Goal: Task Accomplishment & Management: Complete application form

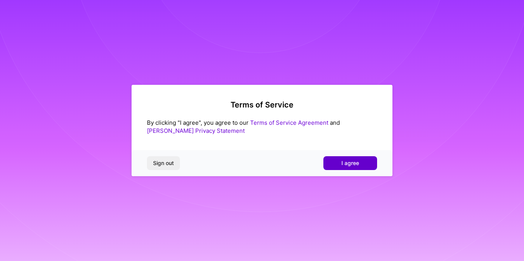
click at [340, 168] on button "I agree" at bounding box center [350, 163] width 54 height 14
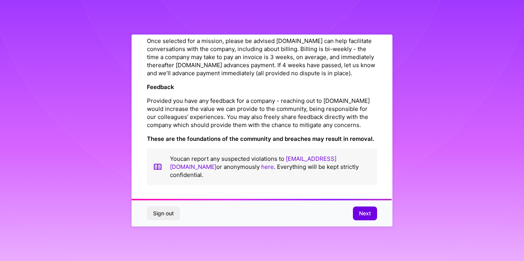
scroll to position [896, 0]
click at [364, 214] on span "Next" at bounding box center [365, 213] width 12 height 8
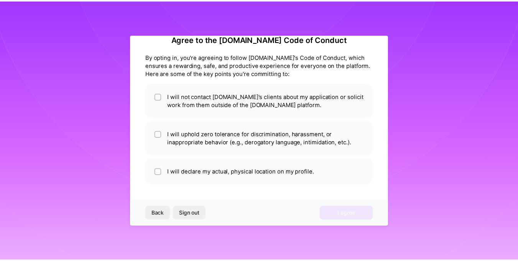
scroll to position [15, 0]
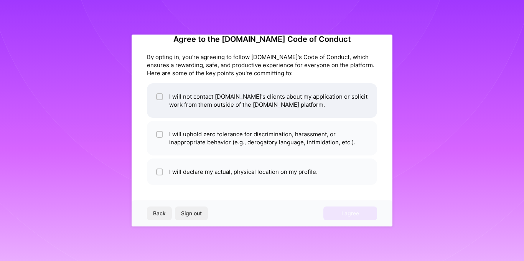
click at [206, 102] on li "I will not contact [DOMAIN_NAME]'s clients about my application or solicit work…" at bounding box center [262, 100] width 230 height 35
checkbox input "true"
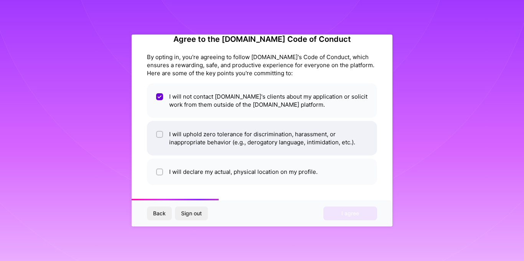
click at [213, 139] on li "I will uphold zero tolerance for discrimination, harassment, or inappropriate b…" at bounding box center [262, 138] width 230 height 35
checkbox input "true"
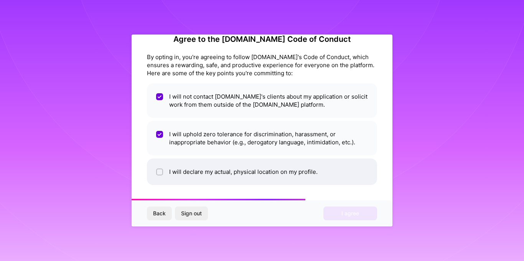
click at [214, 171] on li "I will declare my actual, physical location on my profile." at bounding box center [262, 171] width 230 height 26
checkbox input "true"
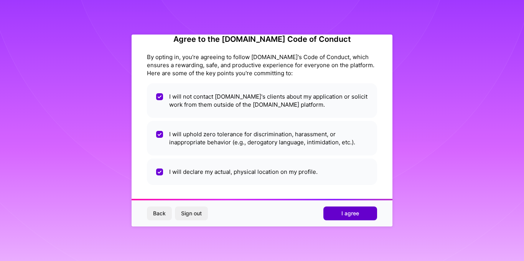
click at [325, 212] on button "I agree" at bounding box center [350, 213] width 54 height 14
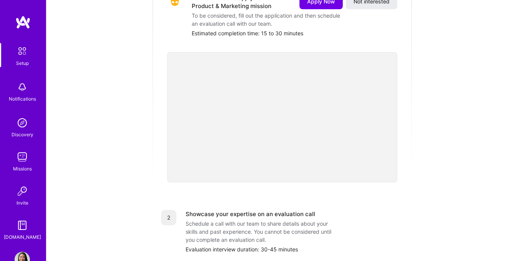
scroll to position [64, 0]
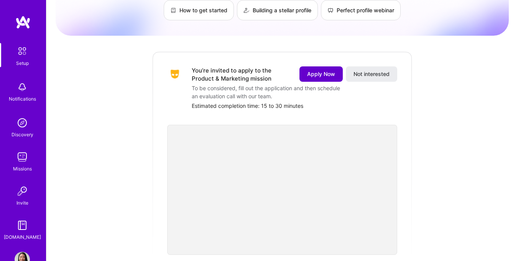
click at [313, 70] on span "Apply Now" at bounding box center [321, 74] width 28 height 8
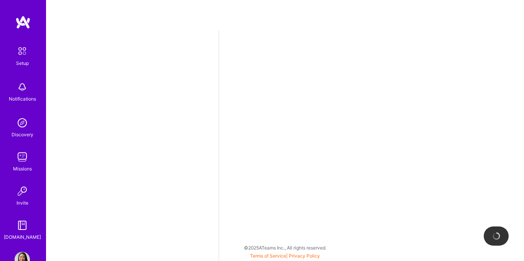
select select "US"
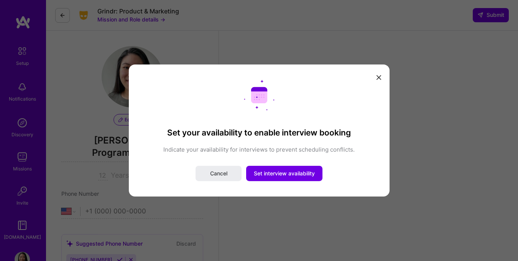
click at [380, 77] on icon "modal" at bounding box center [379, 77] width 5 height 5
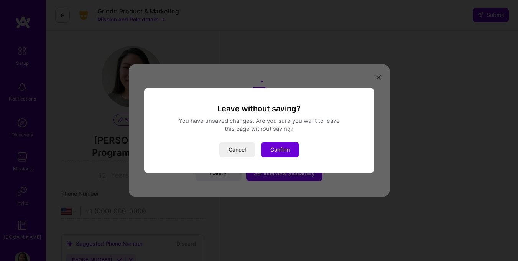
click at [231, 152] on button "Cancel" at bounding box center [237, 149] width 36 height 15
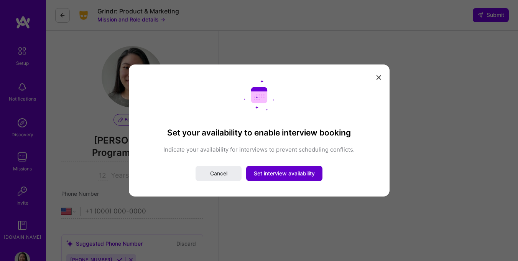
click at [265, 174] on span "Set interview availability" at bounding box center [284, 174] width 61 height 8
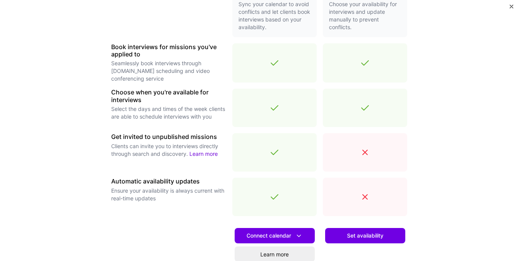
scroll to position [277, 0]
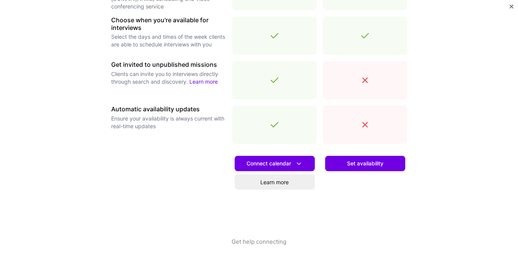
click at [510, 7] on img "Close" at bounding box center [512, 7] width 4 height 4
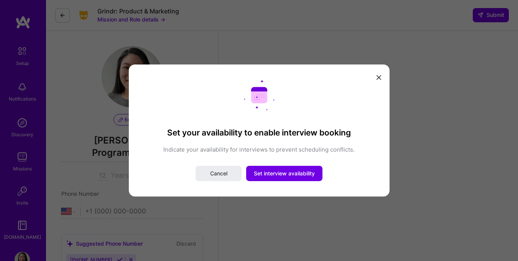
click at [116, 20] on div "Set your availability to enable interview booking Indicate your availability fo…" at bounding box center [259, 130] width 518 height 261
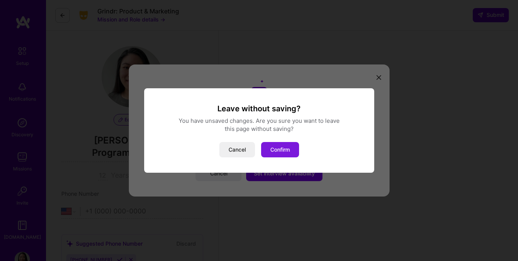
click at [280, 153] on button "Confirm" at bounding box center [280, 149] width 38 height 15
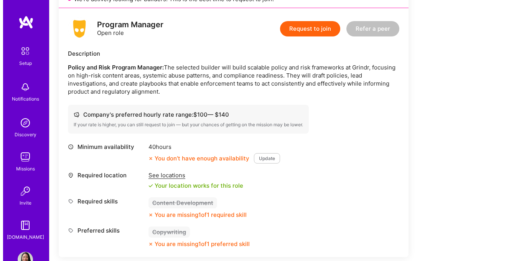
scroll to position [167, 0]
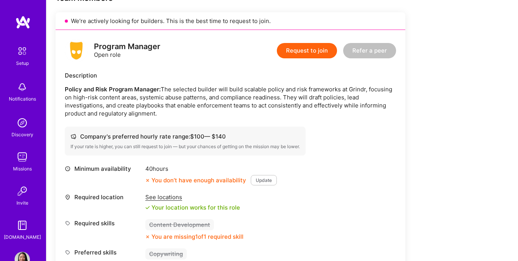
click at [331, 48] on button "Request to join" at bounding box center [307, 50] width 60 height 15
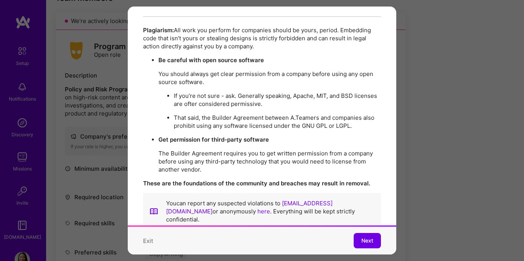
scroll to position [1350, 0]
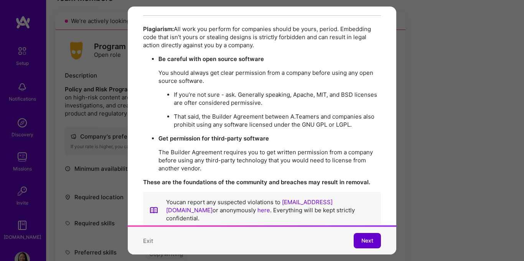
click at [361, 237] on span "Next" at bounding box center [367, 241] width 12 height 8
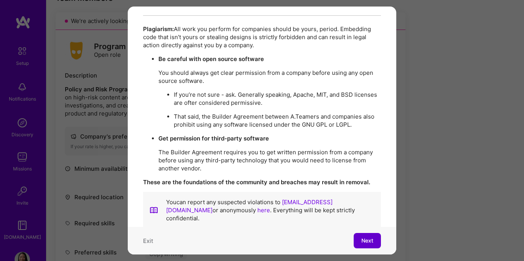
scroll to position [28, 0]
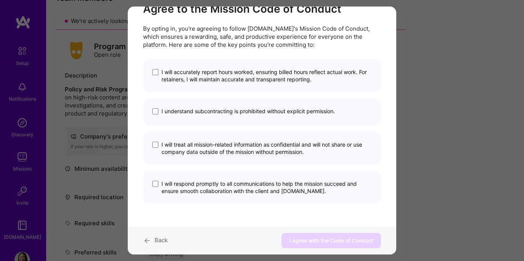
click at [215, 74] on span "I will accurately report hours worked, ensuring billed hours reflect actual wor…" at bounding box center [267, 75] width 210 height 15
click at [0, 0] on input "I will accurately report hours worked, ensuring billed hours reflect actual wor…" at bounding box center [0, 0] width 0 height 0
click at [218, 111] on span "I understand subcontracting is prohibited without explicit permission." at bounding box center [248, 110] width 173 height 7
click at [0, 0] on input "I understand subcontracting is prohibited without explicit permission." at bounding box center [0, 0] width 0 height 0
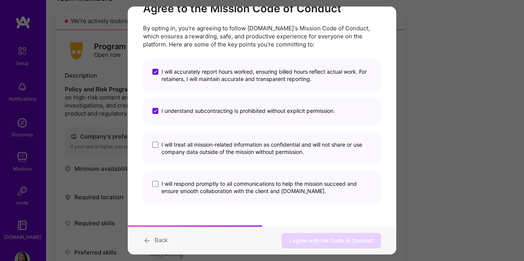
click at [221, 150] on span "I will treat all mission-related information as confidential and will not share…" at bounding box center [267, 148] width 210 height 15
click at [0, 0] on input "I will treat all mission-related information as confidential and will not share…" at bounding box center [0, 0] width 0 height 0
click at [226, 190] on span "I will respond promptly to all communications to help the mission succeed and e…" at bounding box center [267, 187] width 210 height 15
click at [0, 0] on input "I will respond promptly to all communications to help the mission succeed and e…" at bounding box center [0, 0] width 0 height 0
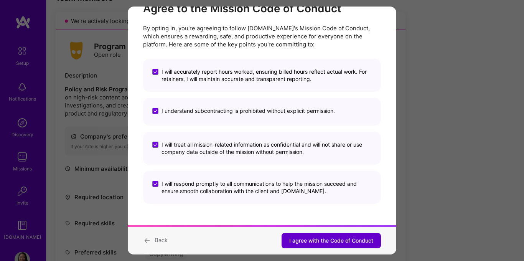
click at [314, 244] on span "I agree with the Code of Conduct" at bounding box center [331, 241] width 84 height 8
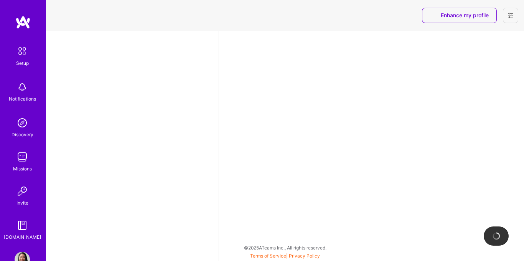
select select "US"
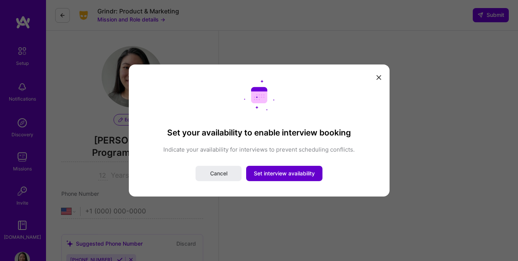
click at [267, 177] on span "Set interview availability" at bounding box center [284, 174] width 61 height 8
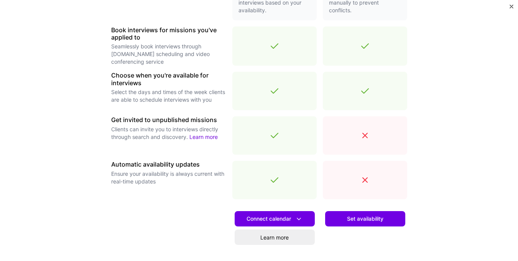
scroll to position [228, 0]
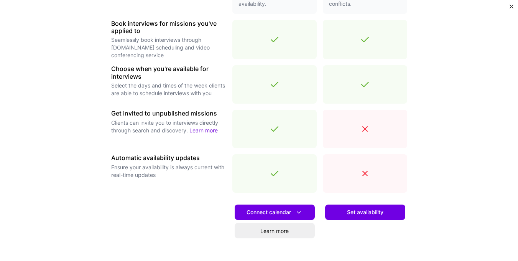
click at [348, 208] on span "Set availability" at bounding box center [365, 212] width 36 height 8
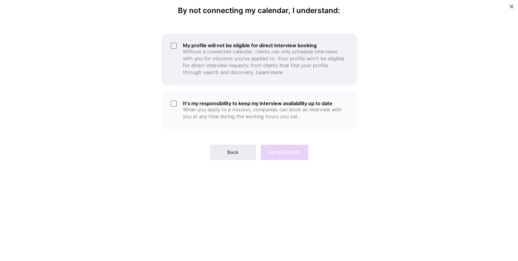
click at [176, 49] on div "My profile will not be eligible for direct interview booking Without a connecte…" at bounding box center [260, 59] width 196 height 52
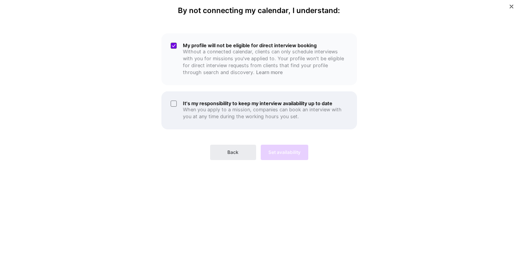
click at [177, 105] on div "It's my responsibility to keep my interview availability up to date When you ap…" at bounding box center [260, 110] width 196 height 38
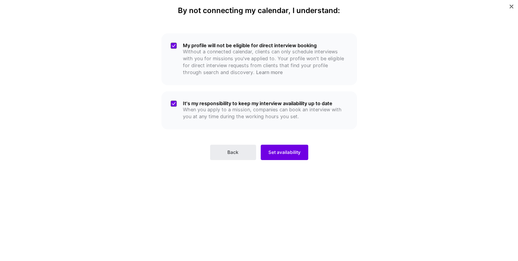
click at [274, 142] on div "Back Set availability" at bounding box center [260, 146] width 196 height 28
click at [277, 147] on button "Set availability" at bounding box center [285, 152] width 48 height 15
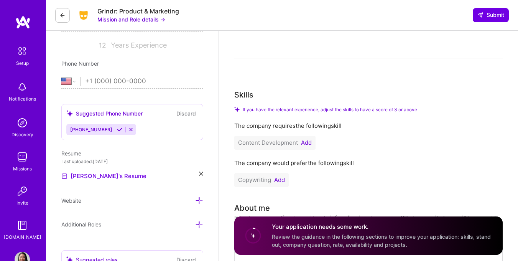
scroll to position [124, 0]
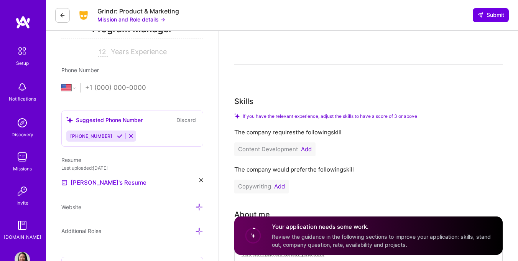
click at [117, 136] on icon at bounding box center [120, 136] width 6 height 6
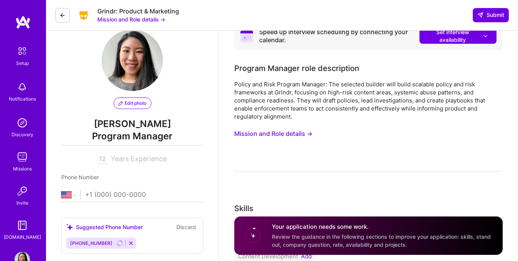
scroll to position [0, 0]
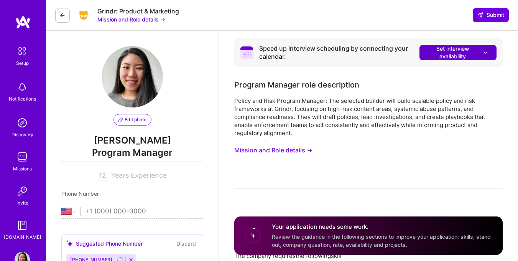
click at [446, 53] on span "Set interview availability" at bounding box center [458, 52] width 62 height 15
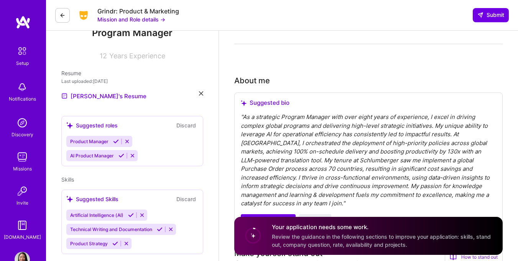
scroll to position [109, 0]
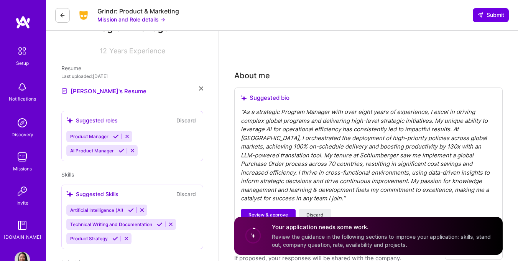
click at [111, 122] on div "Suggested roles" at bounding box center [91, 120] width 51 height 8
click at [127, 136] on icon at bounding box center [127, 137] width 6 height 6
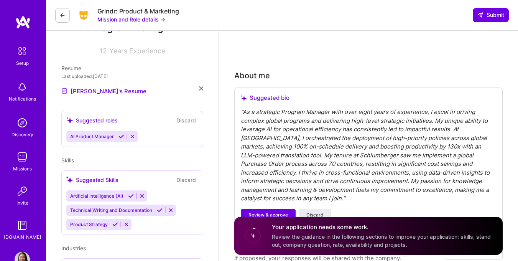
click at [84, 120] on div "Suggested roles" at bounding box center [91, 120] width 51 height 8
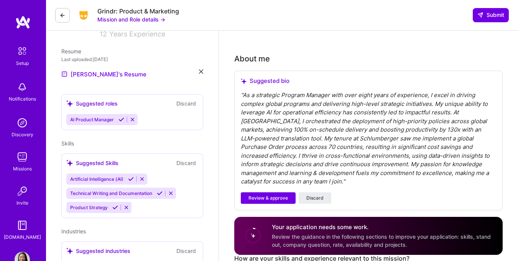
scroll to position [126, 0]
click at [158, 194] on icon at bounding box center [160, 193] width 6 height 6
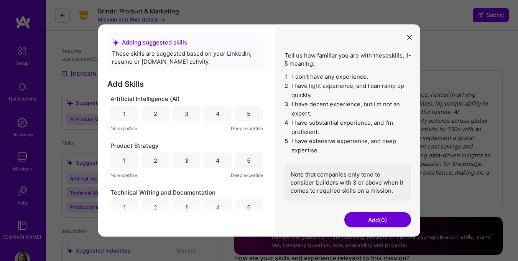
click at [183, 119] on div "3" at bounding box center [187, 113] width 28 height 15
click at [151, 117] on div "2" at bounding box center [156, 113] width 28 height 15
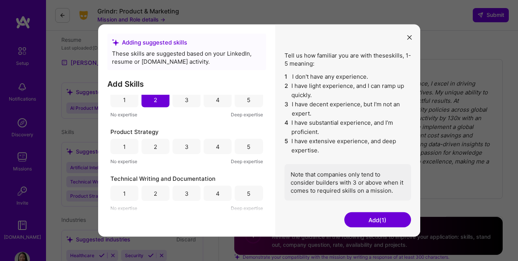
scroll to position [139, 0]
click at [218, 194] on div "4" at bounding box center [218, 193] width 28 height 15
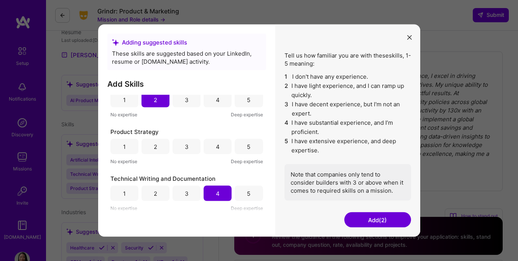
scroll to position [181, 0]
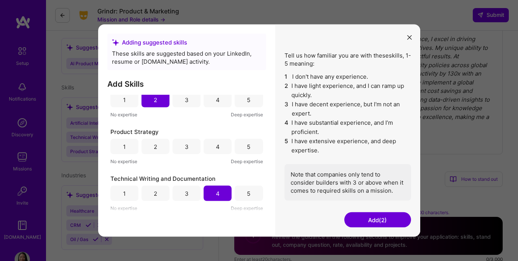
click at [235, 196] on div "5" at bounding box center [249, 193] width 28 height 15
click at [181, 148] on div "3" at bounding box center [187, 146] width 28 height 15
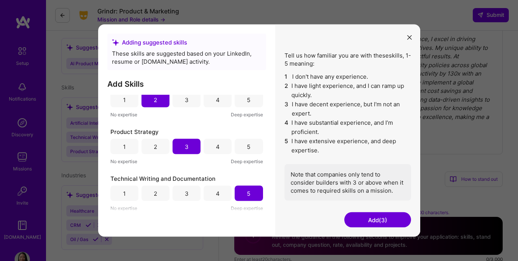
click at [185, 99] on div "3" at bounding box center [187, 100] width 4 height 8
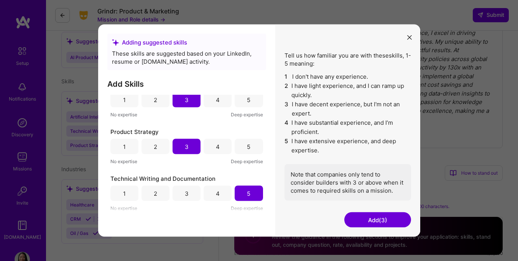
scroll to position [194, 0]
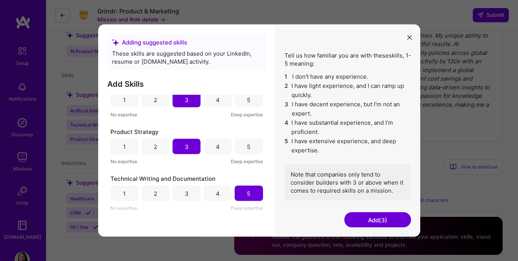
click at [371, 222] on button "Add (3)" at bounding box center [378, 219] width 67 height 15
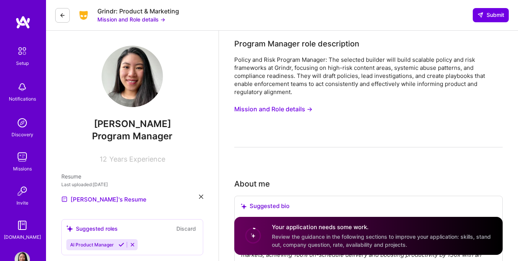
scroll to position [0, 0]
click at [270, 110] on button "Mission and Role details →" at bounding box center [273, 109] width 78 height 14
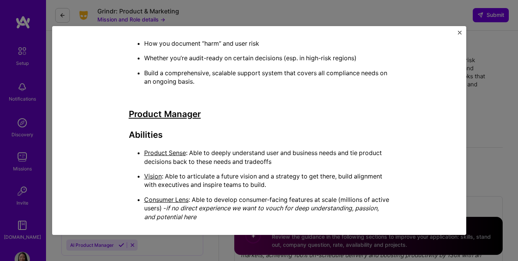
scroll to position [1153, 0]
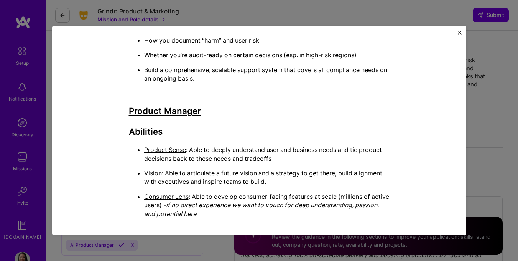
click at [459, 33] on img "Close" at bounding box center [460, 33] width 4 height 4
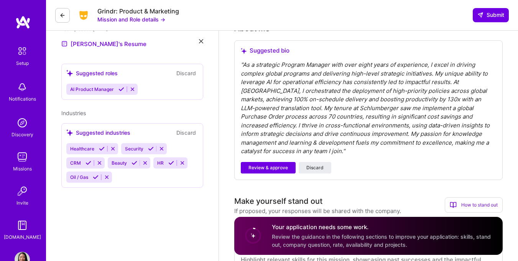
scroll to position [157, 0]
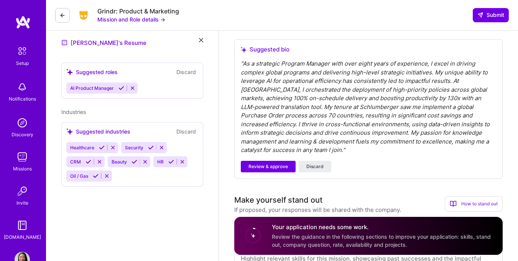
click at [255, 107] on div "" As a strategic Program Manager with over eight years of experience, I excel i…" at bounding box center [369, 106] width 256 height 95
drag, startPoint x: 275, startPoint y: 165, endPoint x: 260, endPoint y: 95, distance: 71.3
click at [260, 95] on div "Suggested bio " As a strategic Program Manager with over eight years of experie…" at bounding box center [368, 109] width 269 height 140
click at [258, 110] on div "" As a strategic Program Manager with over eight years of experience, I excel i…" at bounding box center [369, 106] width 256 height 95
click at [258, 163] on span "Review & approve" at bounding box center [269, 166] width 40 height 7
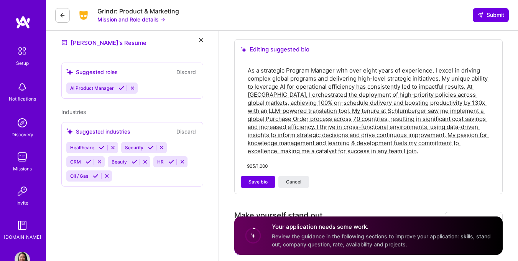
click at [361, 109] on textarea "As a strategic Program Manager with over eight years of experience, I excel in …" at bounding box center [368, 111] width 243 height 90
click at [317, 109] on textarea "As a strategic Program Manager with over eight years of experience, I excel in …" at bounding box center [368, 111] width 243 height 90
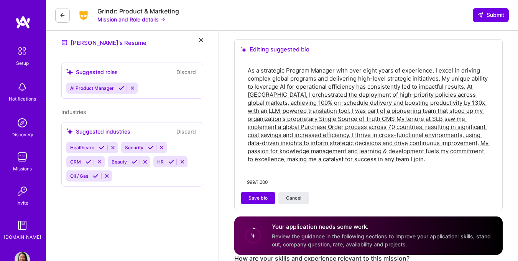
click at [375, 111] on textarea "As a strategic Program Manager with over eight years of experience, I excel in …" at bounding box center [368, 119] width 243 height 106
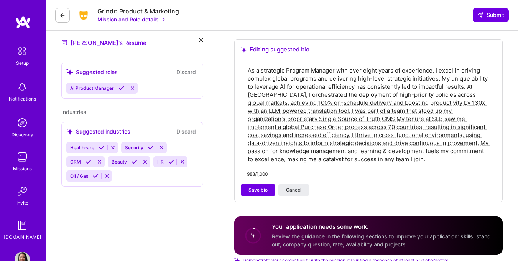
click at [356, 120] on textarea "As a strategic Program Manager with over eight years of experience, I excel in …" at bounding box center [368, 115] width 243 height 98
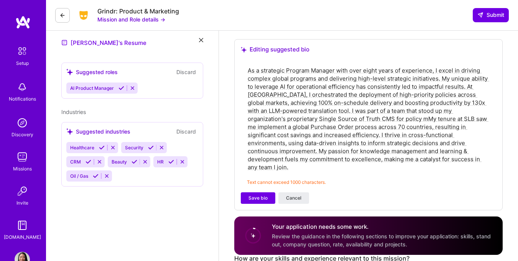
drag, startPoint x: 328, startPoint y: 150, endPoint x: 391, endPoint y: 151, distance: 63.3
click at [391, 151] on textarea "As a strategic Program Manager with over eight years of experience, I excel in …" at bounding box center [368, 119] width 243 height 106
click at [387, 119] on textarea "As a strategic Program Manager with over eight years of experience, I excel in …" at bounding box center [368, 119] width 243 height 106
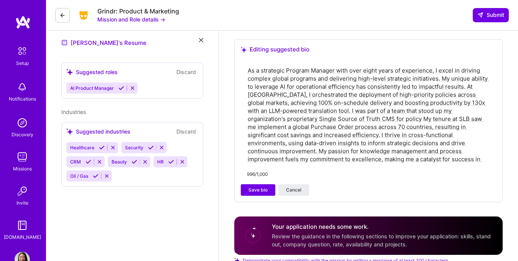
click at [426, 112] on textarea "As a strategic Program Manager with over eight years of experience, I excel in …" at bounding box center [368, 115] width 243 height 98
drag, startPoint x: 411, startPoint y: 111, endPoint x: 459, endPoint y: 112, distance: 48.0
click at [459, 112] on textarea "As a strategic Program Manager with over eight years of experience, I excel in …" at bounding box center [368, 115] width 243 height 98
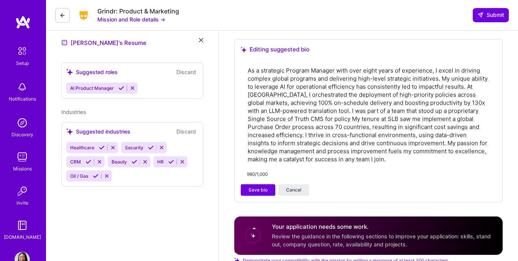
click at [387, 110] on textarea "As a strategic Program Manager with over eight years of experience, I excel in …" at bounding box center [368, 115] width 243 height 98
drag, startPoint x: 388, startPoint y: 109, endPoint x: 409, endPoint y: 113, distance: 20.8
click at [409, 113] on textarea "As a strategic Program Manager with over eight years of experience, I excel in …" at bounding box center [368, 115] width 243 height 98
click at [312, 119] on textarea "As a strategic Program Manager with over eight years of experience, I excel in …" at bounding box center [368, 115] width 243 height 98
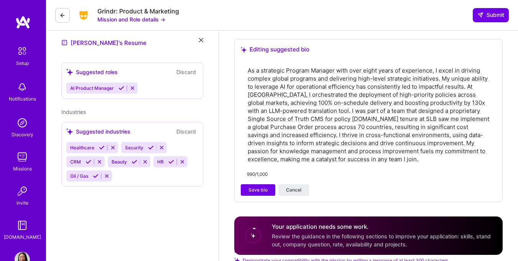
type textarea "As a strategic Program Manager with over eight years of experience, I excel in …"
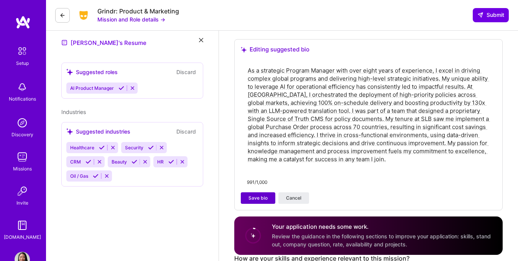
click at [255, 199] on span "Save bio" at bounding box center [258, 198] width 19 height 7
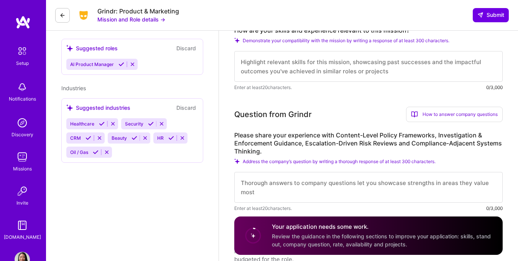
scroll to position [87, 0]
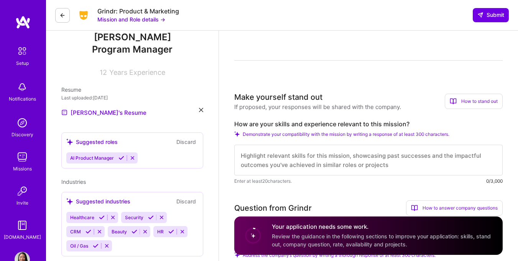
drag, startPoint x: 255, startPoint y: 135, endPoint x: 250, endPoint y: 132, distance: 5.5
click at [255, 134] on span "Demonstrate your compatibility with the mission by writing a response of at lea…" at bounding box center [346, 134] width 207 height 6
click at [457, 97] on div "How to stand out" at bounding box center [474, 101] width 58 height 15
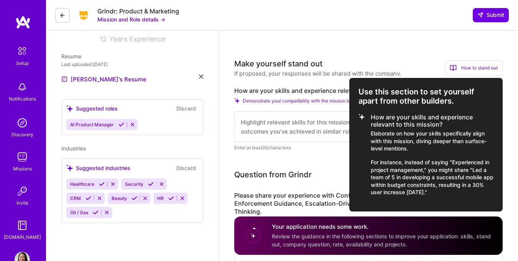
scroll to position [142, 0]
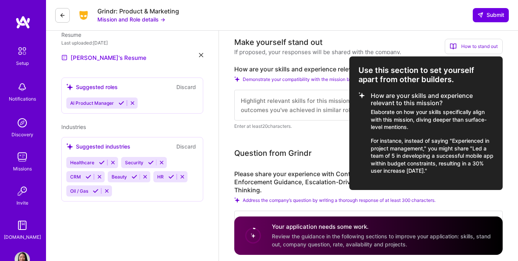
click at [269, 90] on div at bounding box center [259, 130] width 518 height 261
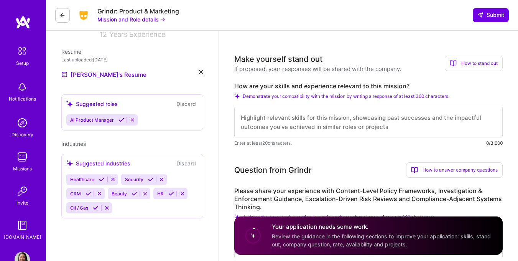
scroll to position [125, 0]
click at [120, 20] on button "Mission and Role details →" at bounding box center [131, 19] width 68 height 8
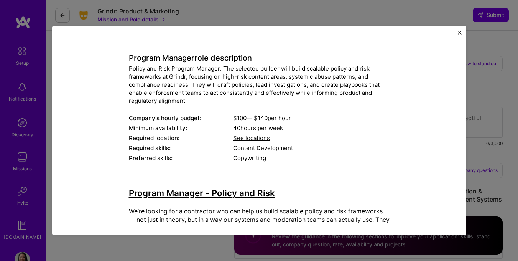
scroll to position [35, 0]
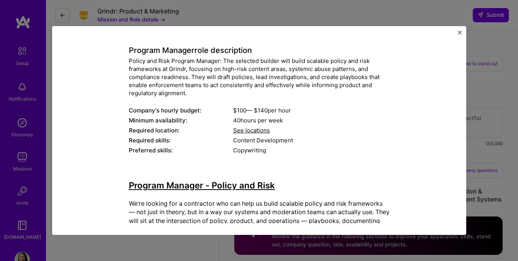
click at [458, 32] on img "Close" at bounding box center [460, 33] width 4 height 4
